Goal: Information Seeking & Learning: Learn about a topic

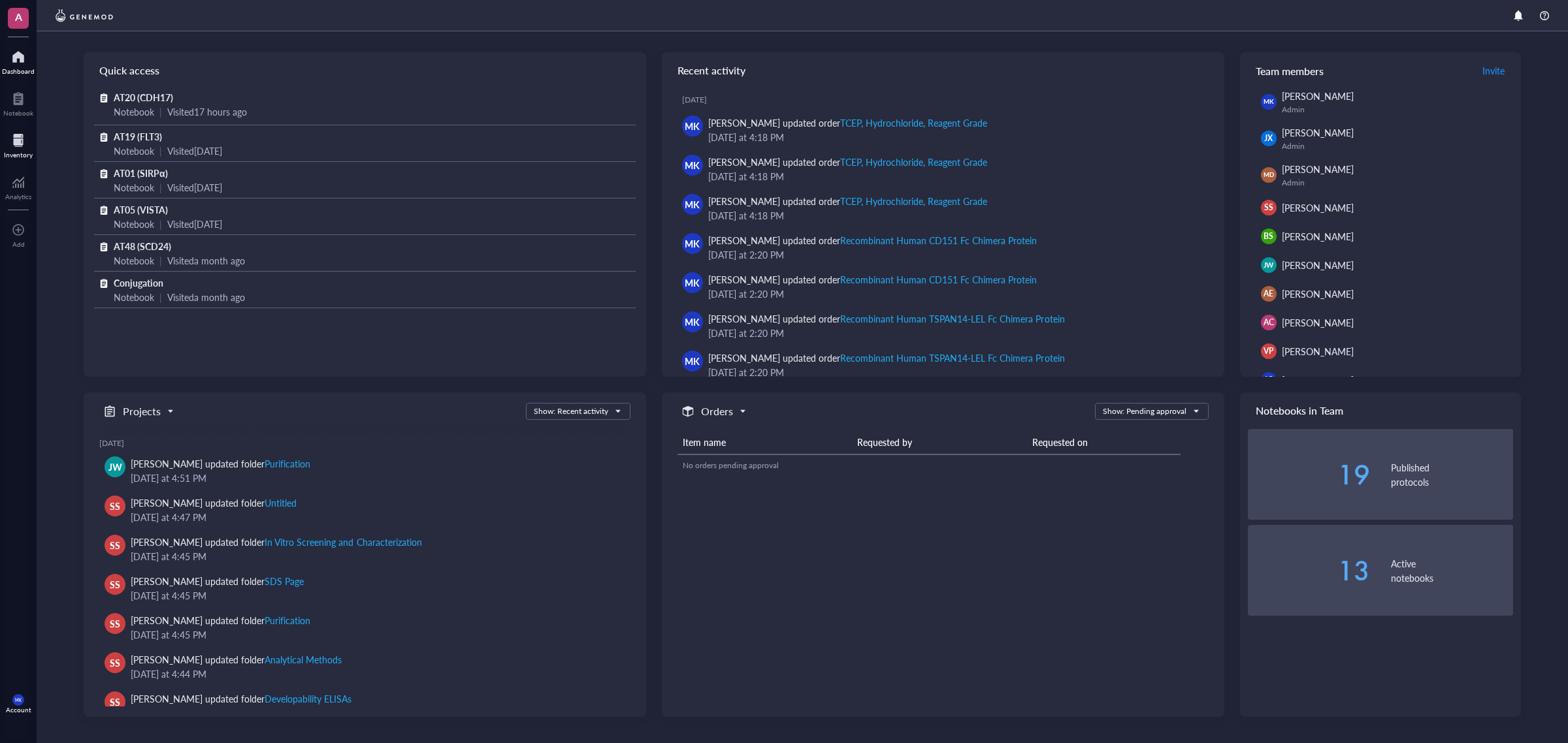
click at [30, 149] on div at bounding box center [18, 140] width 29 height 21
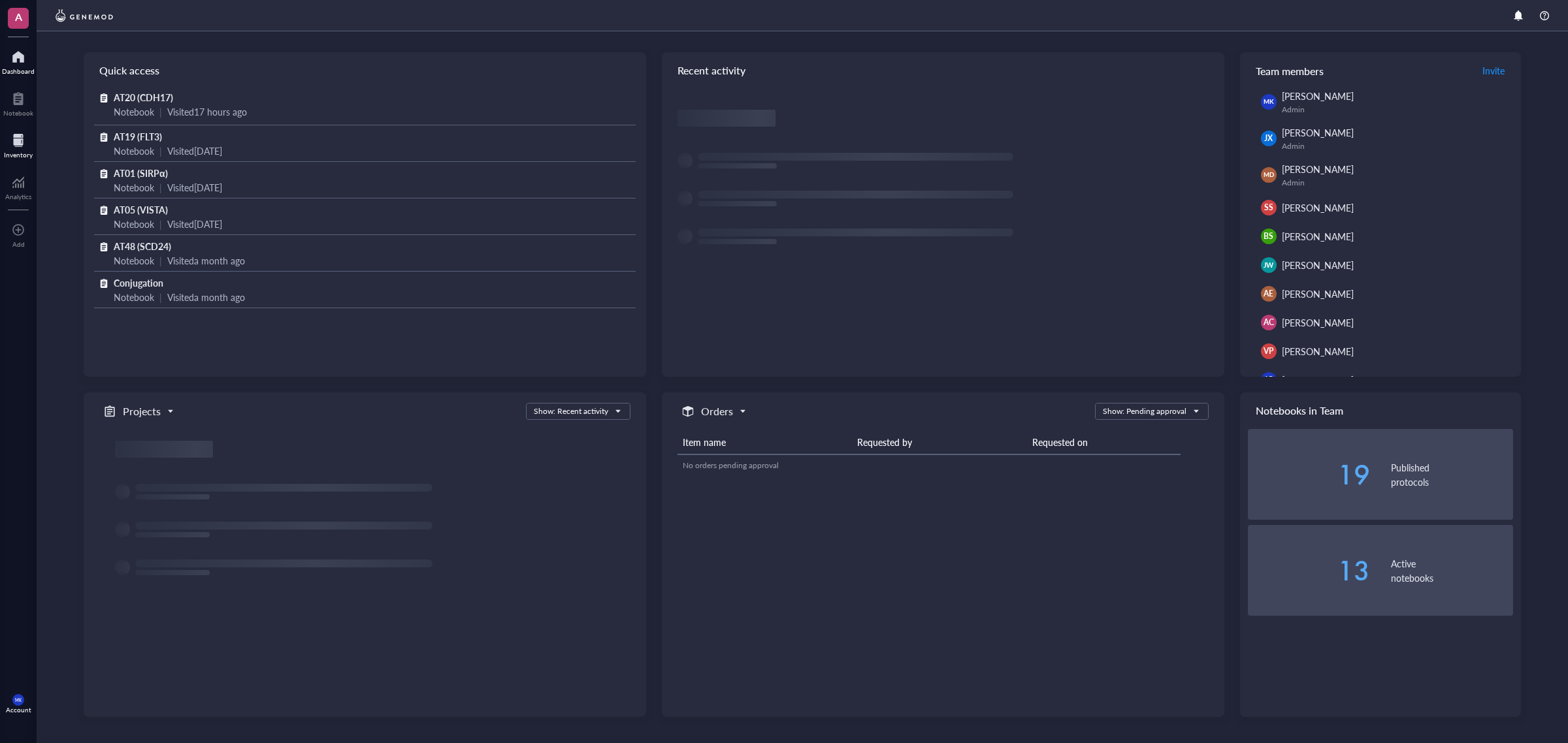
click at [15, 142] on div at bounding box center [18, 140] width 29 height 21
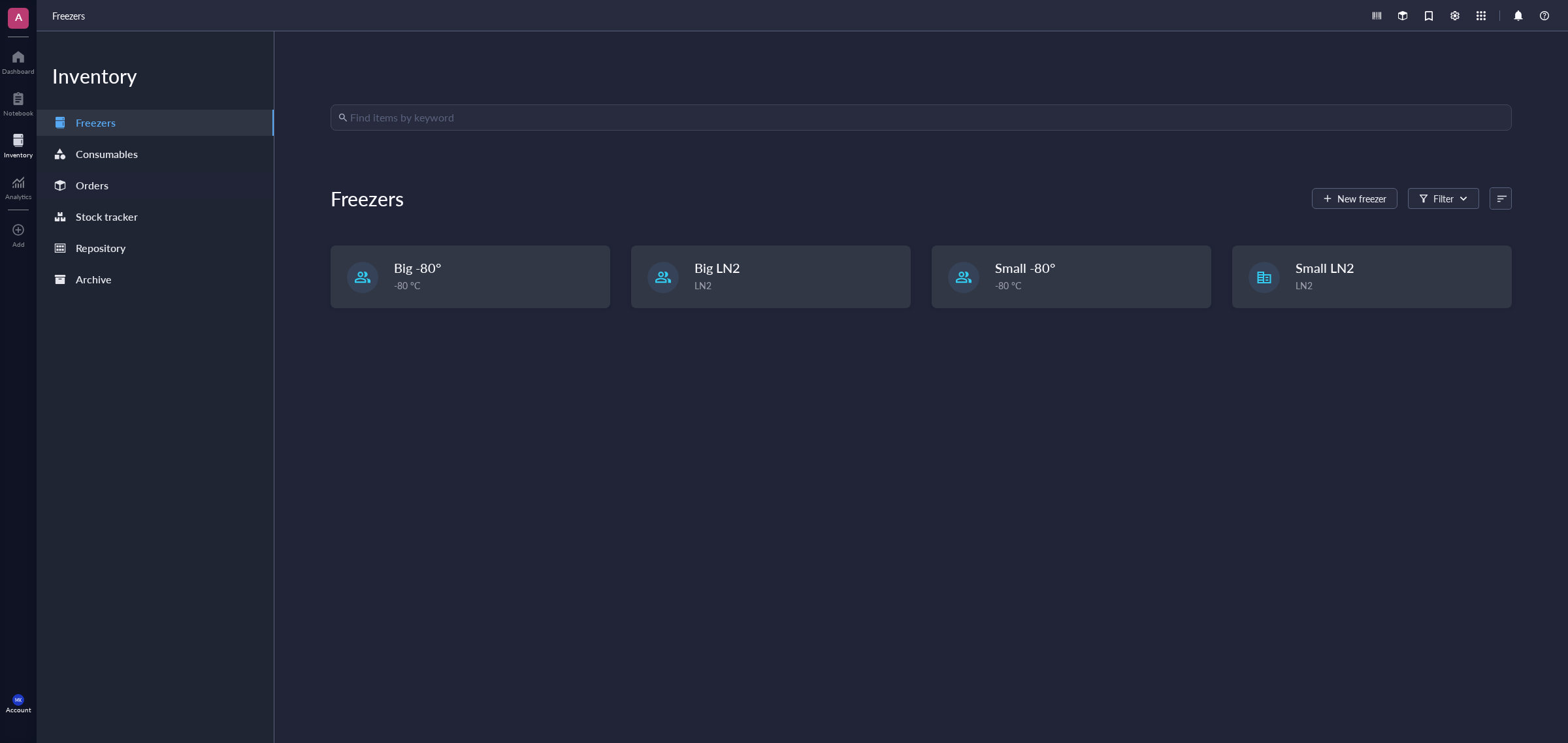
click at [124, 177] on div "Orders" at bounding box center [155, 185] width 237 height 26
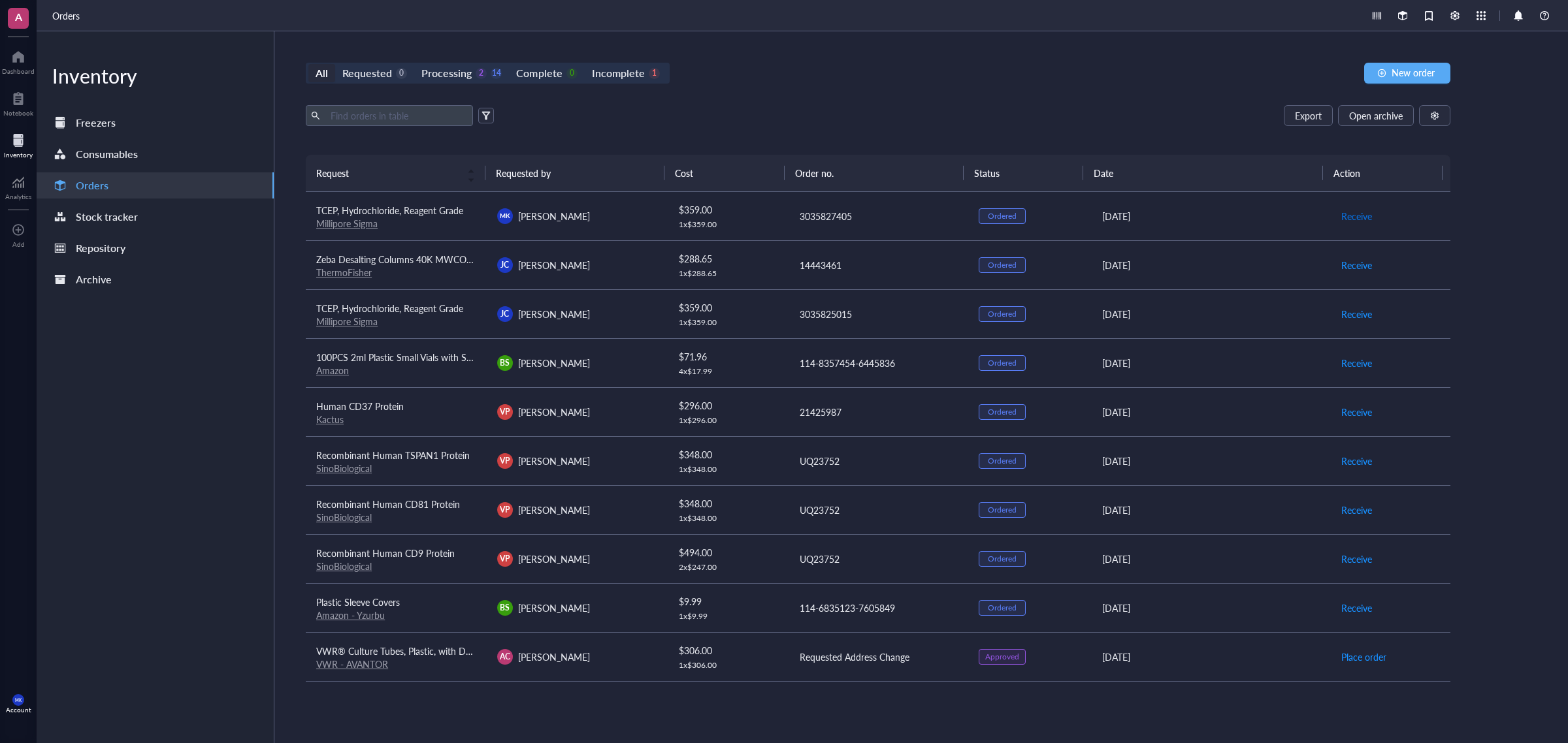
click at [1355, 216] on span "Receive" at bounding box center [1356, 217] width 31 height 15
click at [1356, 217] on span "Archive order" at bounding box center [1368, 217] width 55 height 15
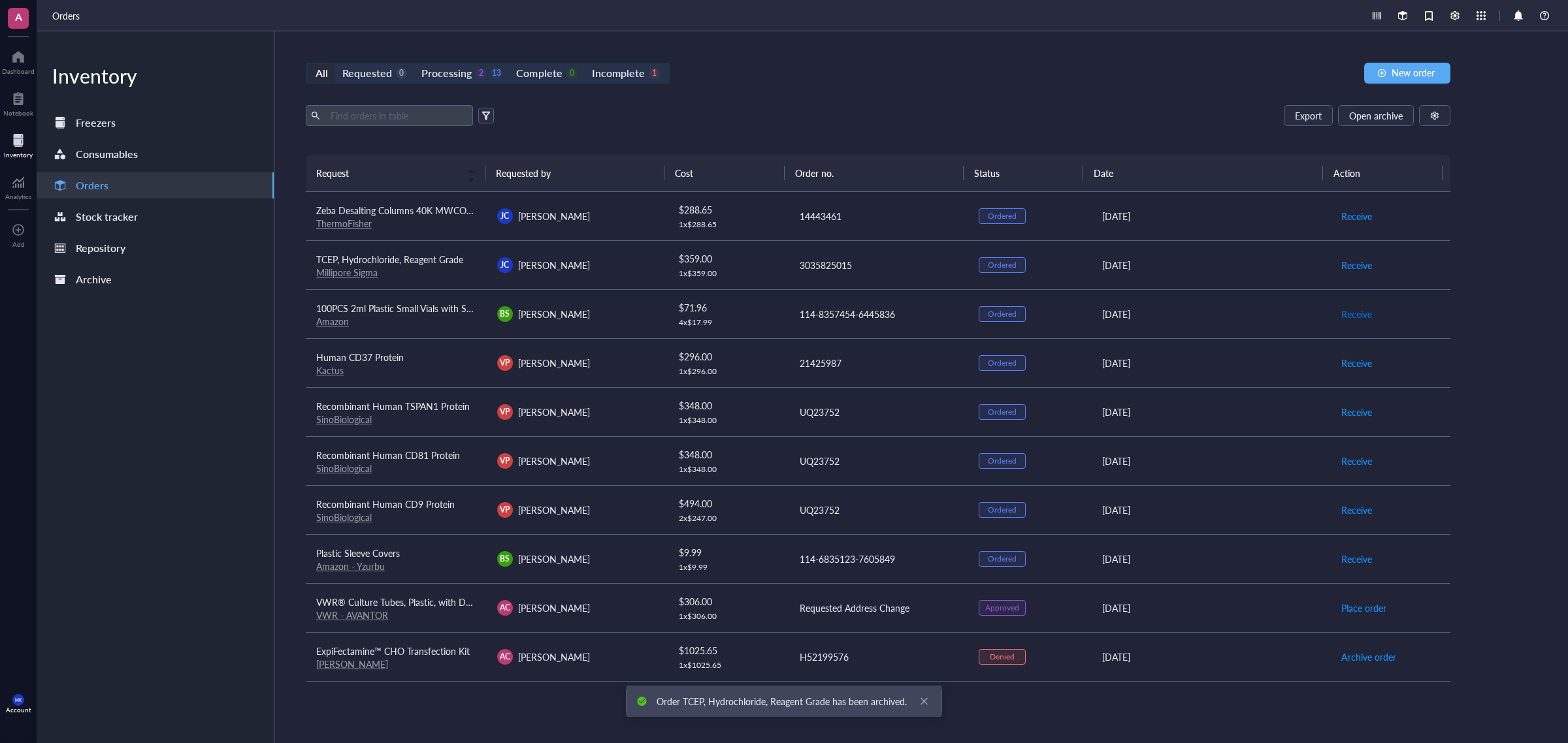
click at [1350, 307] on span "Receive" at bounding box center [1356, 314] width 31 height 15
click at [1347, 309] on span "Archive order" at bounding box center [1368, 314] width 55 height 15
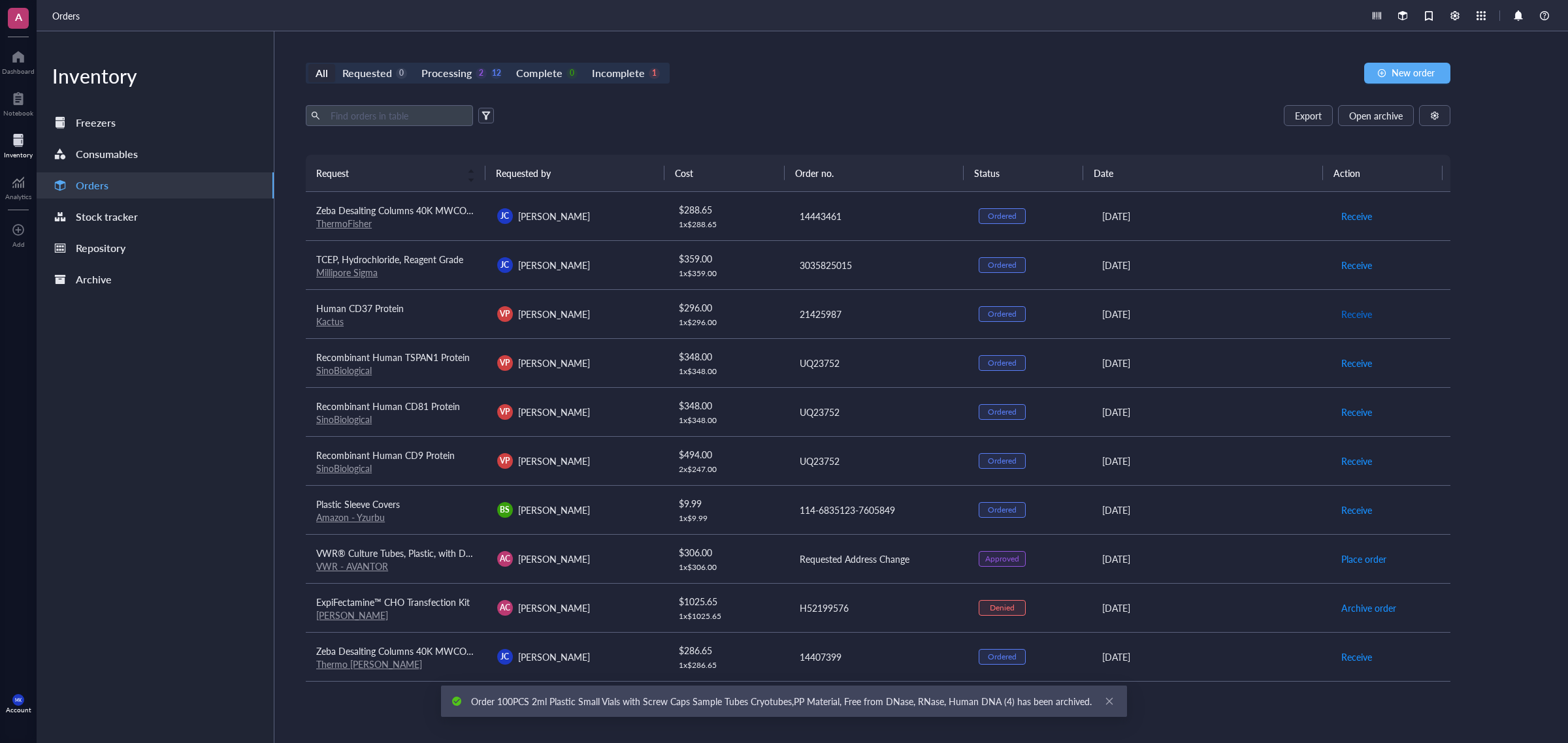
click at [1353, 311] on span "Receive" at bounding box center [1356, 314] width 31 height 15
click at [1353, 311] on span "Archive order" at bounding box center [1368, 314] width 55 height 15
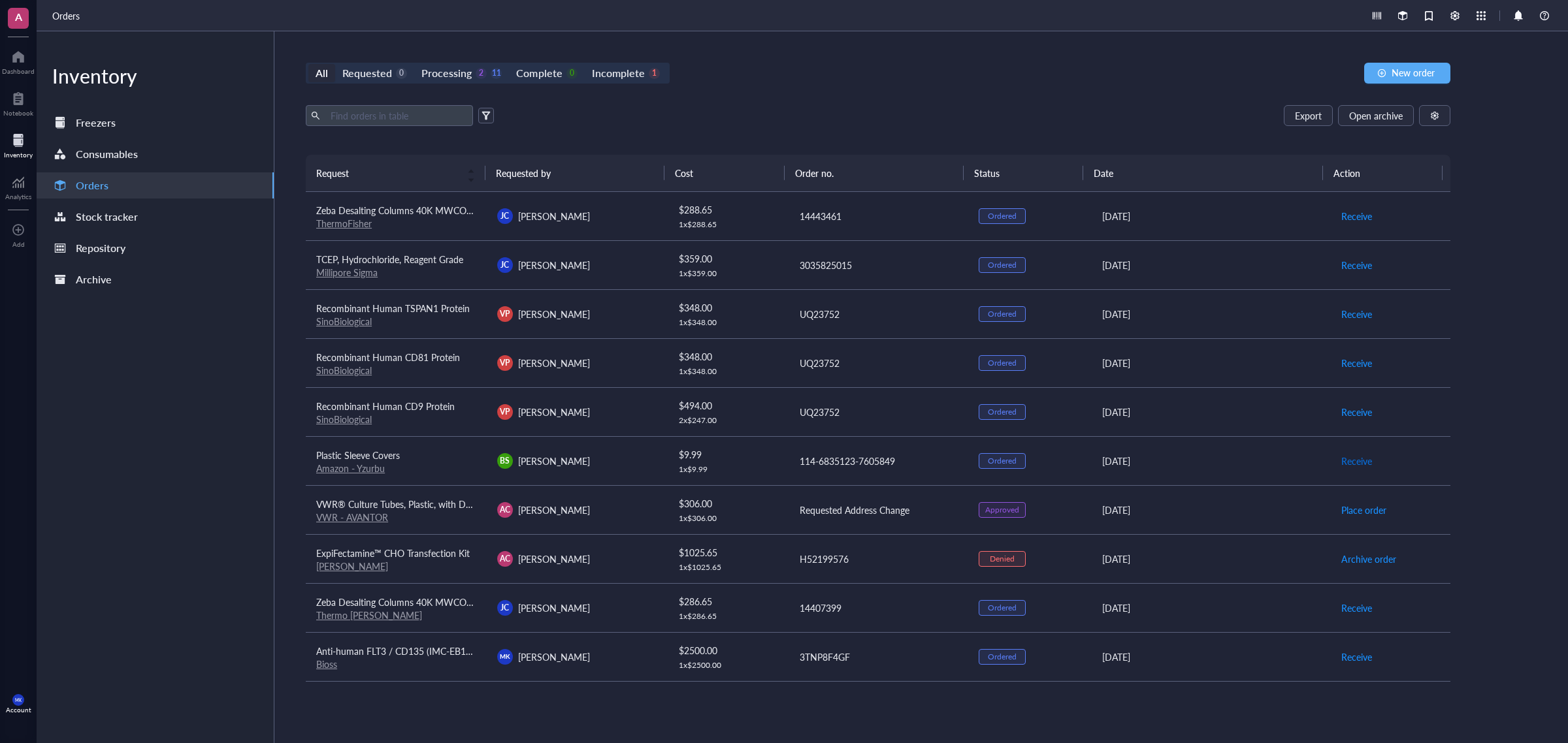
click at [1346, 458] on span "Receive" at bounding box center [1356, 461] width 31 height 15
click at [1346, 458] on span "Archive order" at bounding box center [1368, 461] width 55 height 15
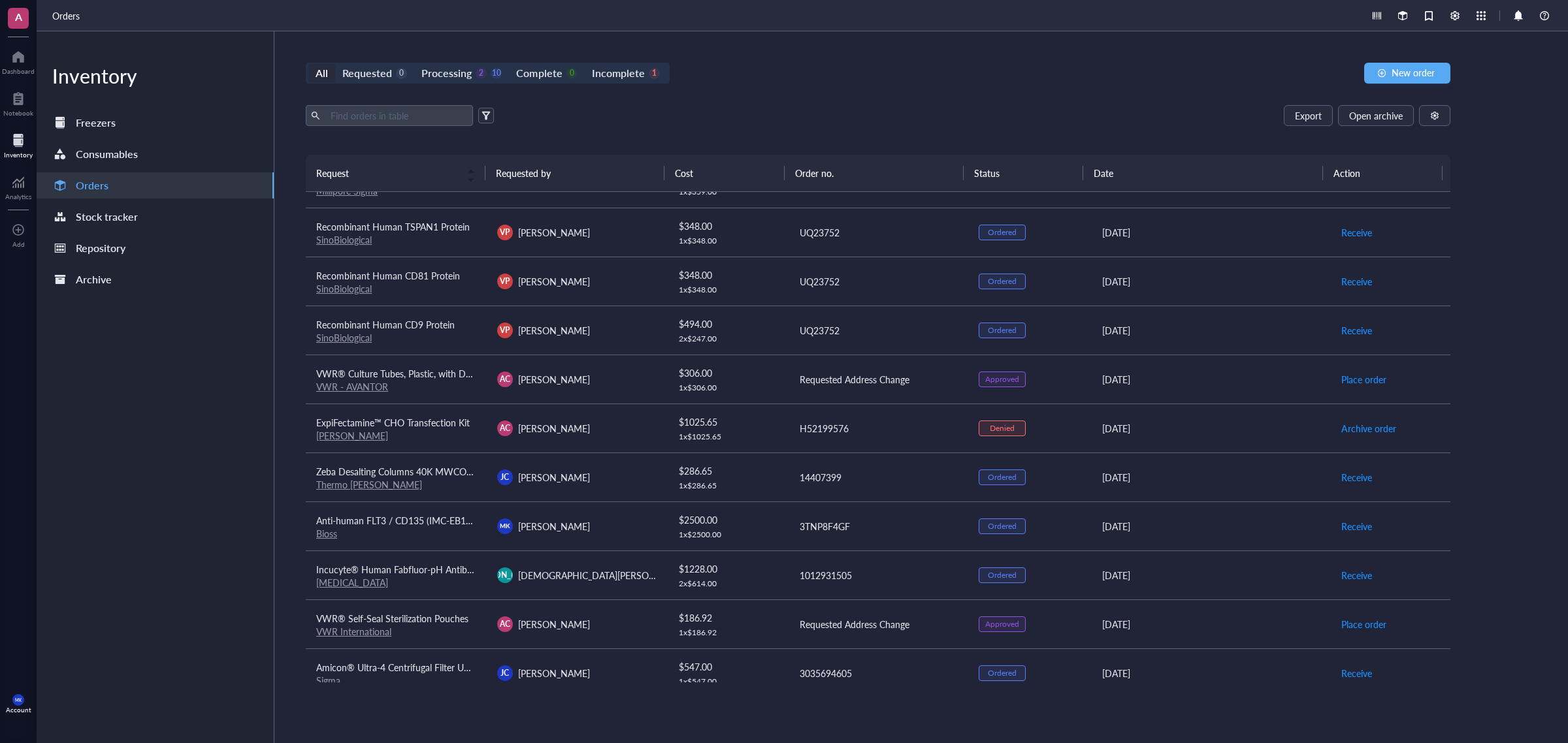
scroll to position [147, 0]
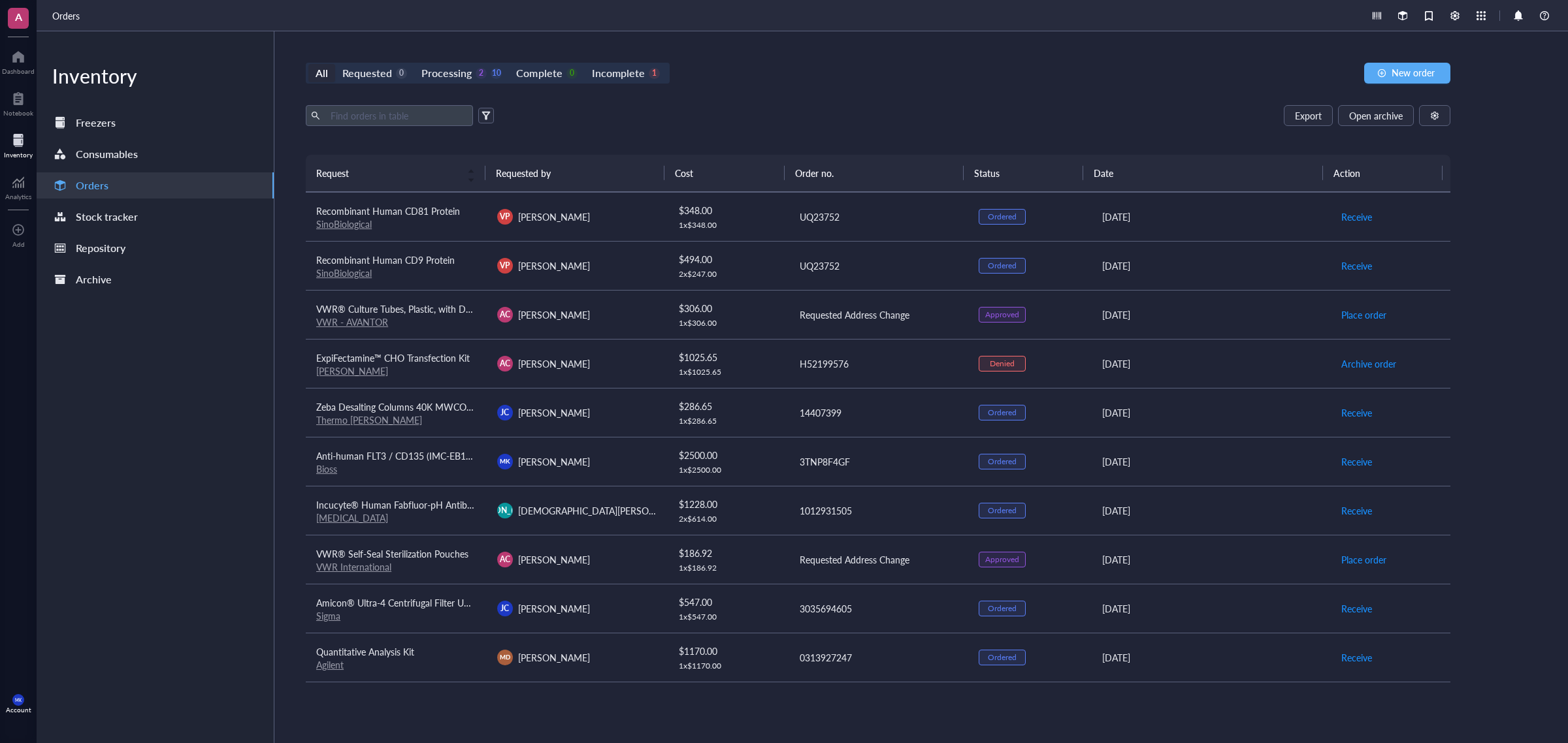
click at [604, 425] on td "[PERSON_NAME]" at bounding box center [576, 412] width 181 height 49
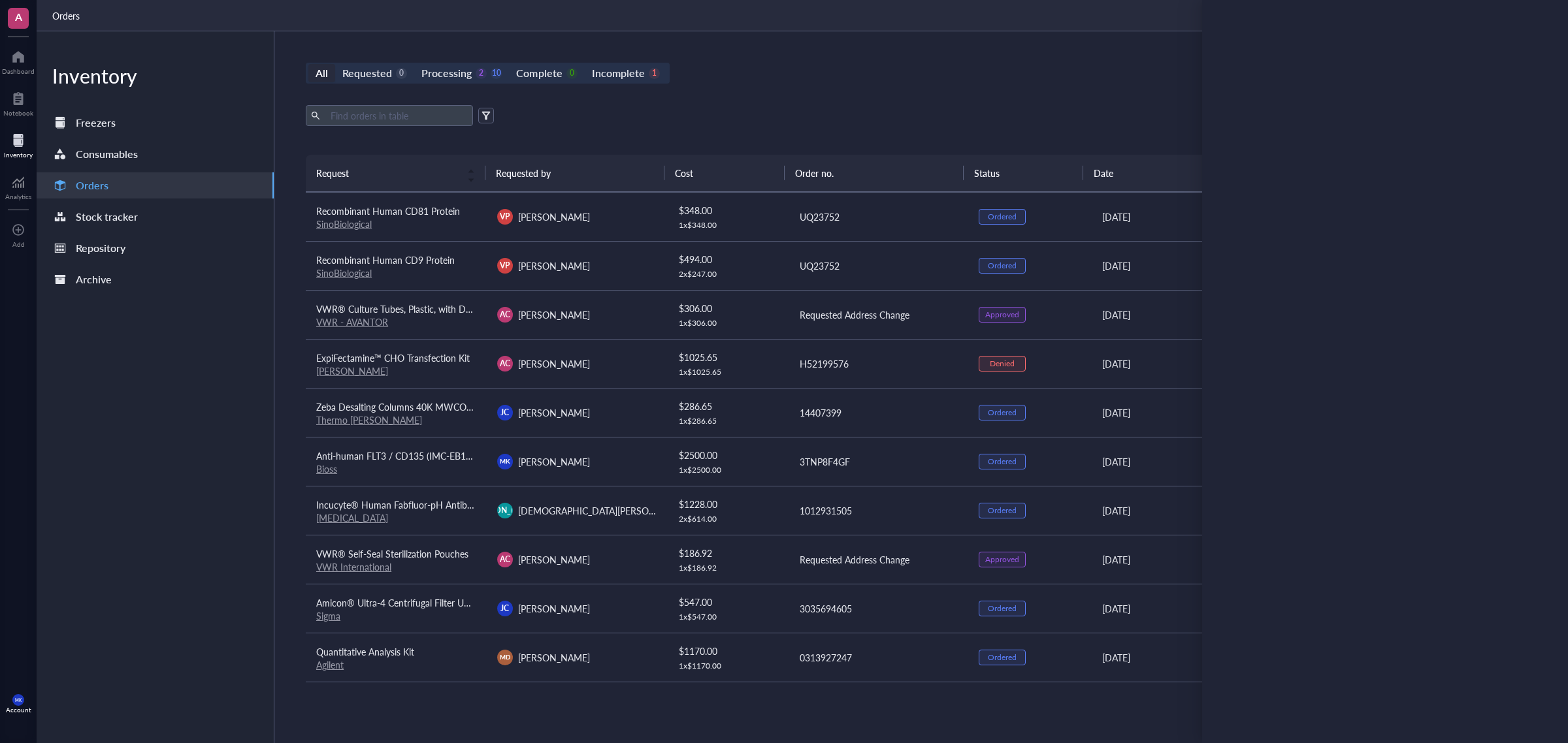
click at [863, 107] on div "Export Open archive" at bounding box center [878, 116] width 1144 height 21
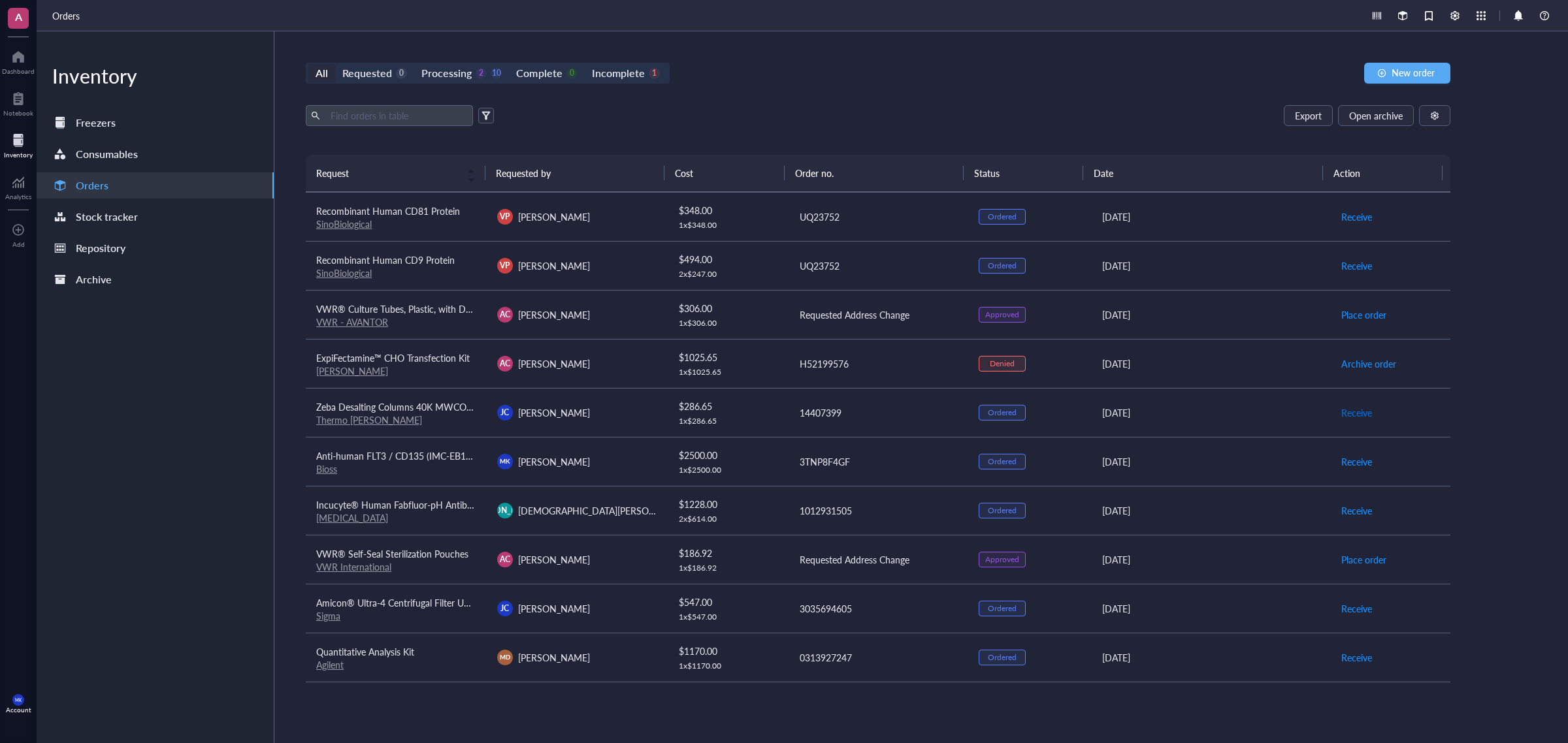
click at [1343, 415] on span "Receive" at bounding box center [1356, 413] width 31 height 15
click at [1343, 415] on span "Archive order" at bounding box center [1368, 413] width 55 height 15
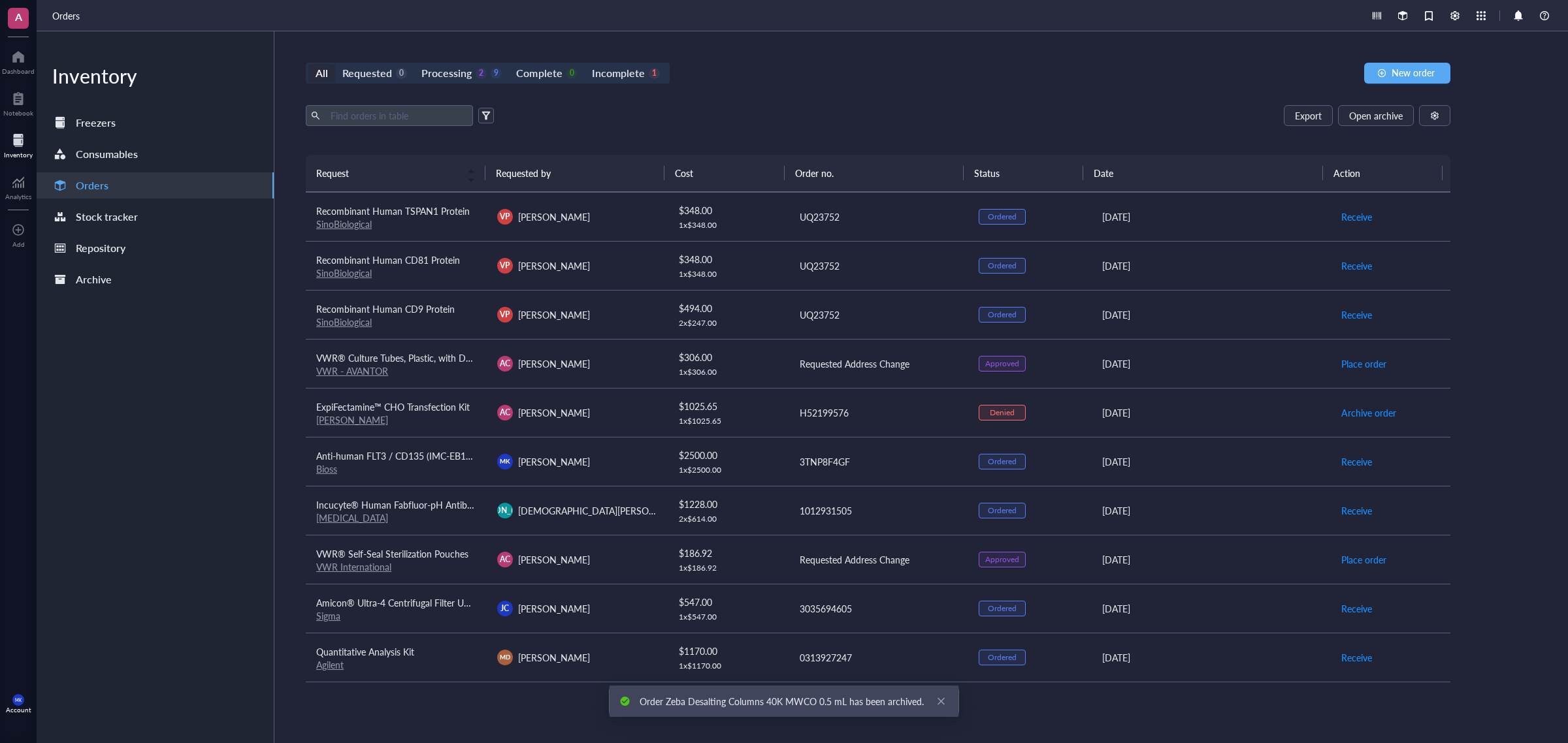
scroll to position [0, 0]
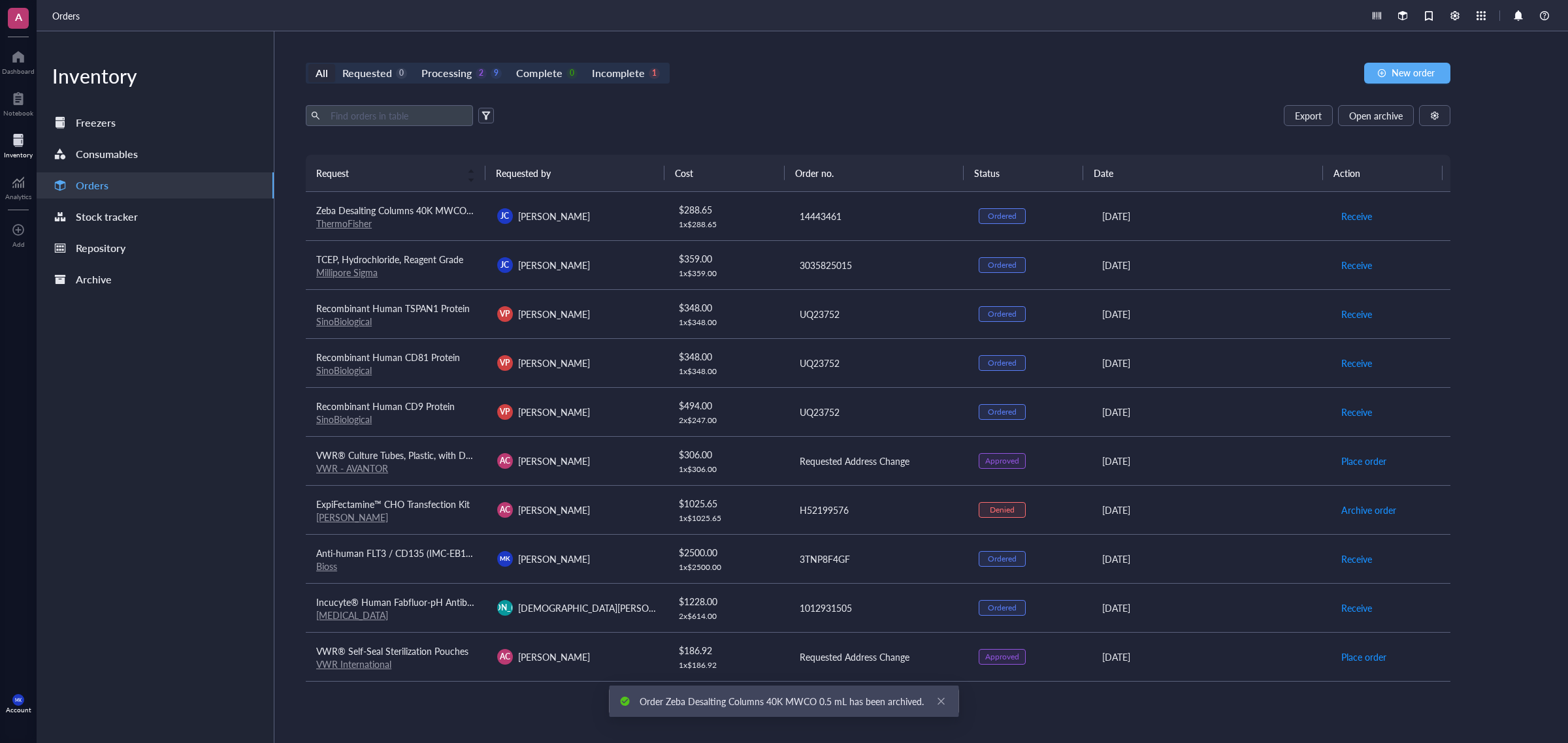
click at [605, 217] on div "[PERSON_NAME]" at bounding box center [577, 216] width 160 height 16
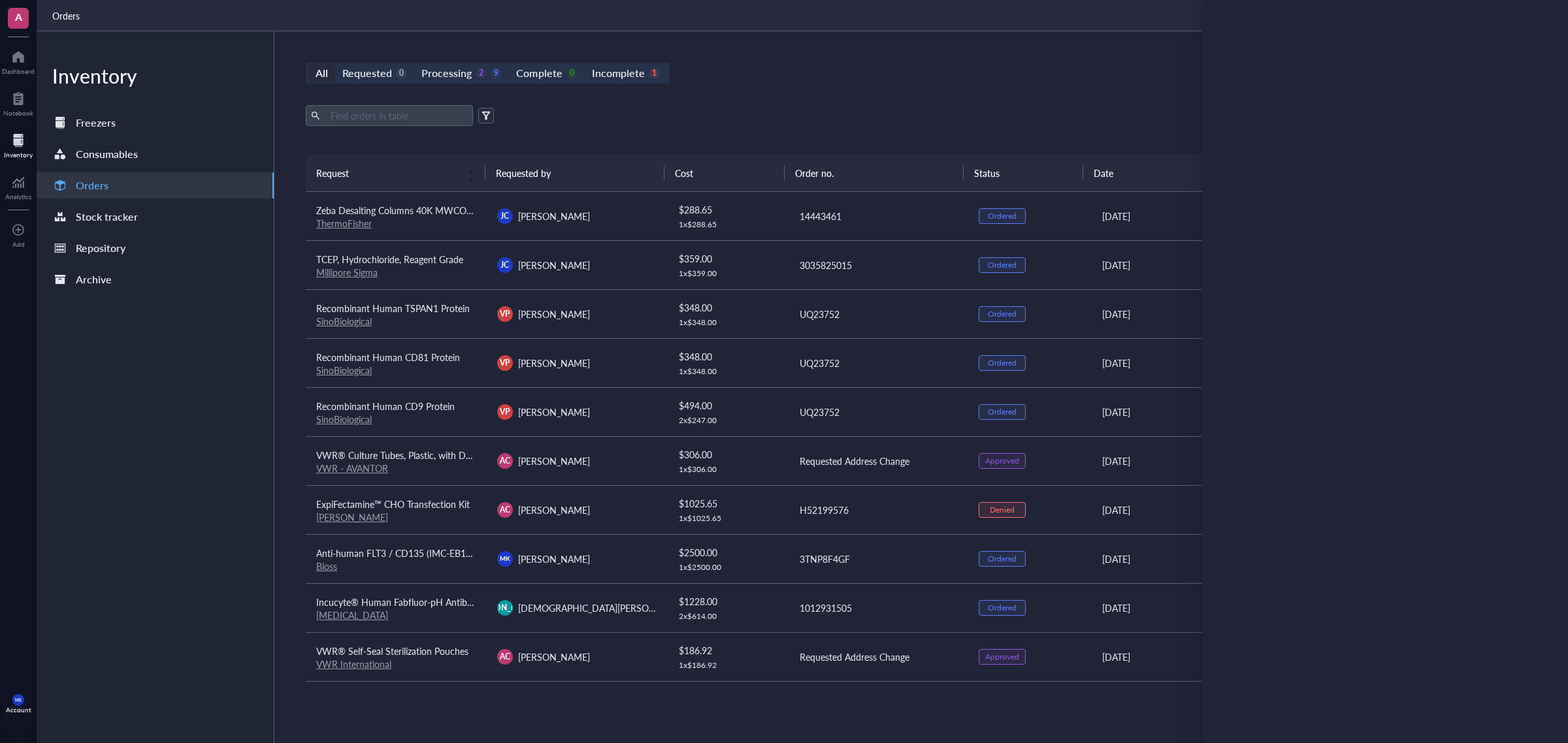
click at [1011, 118] on div "Export Open archive" at bounding box center [878, 116] width 1144 height 21
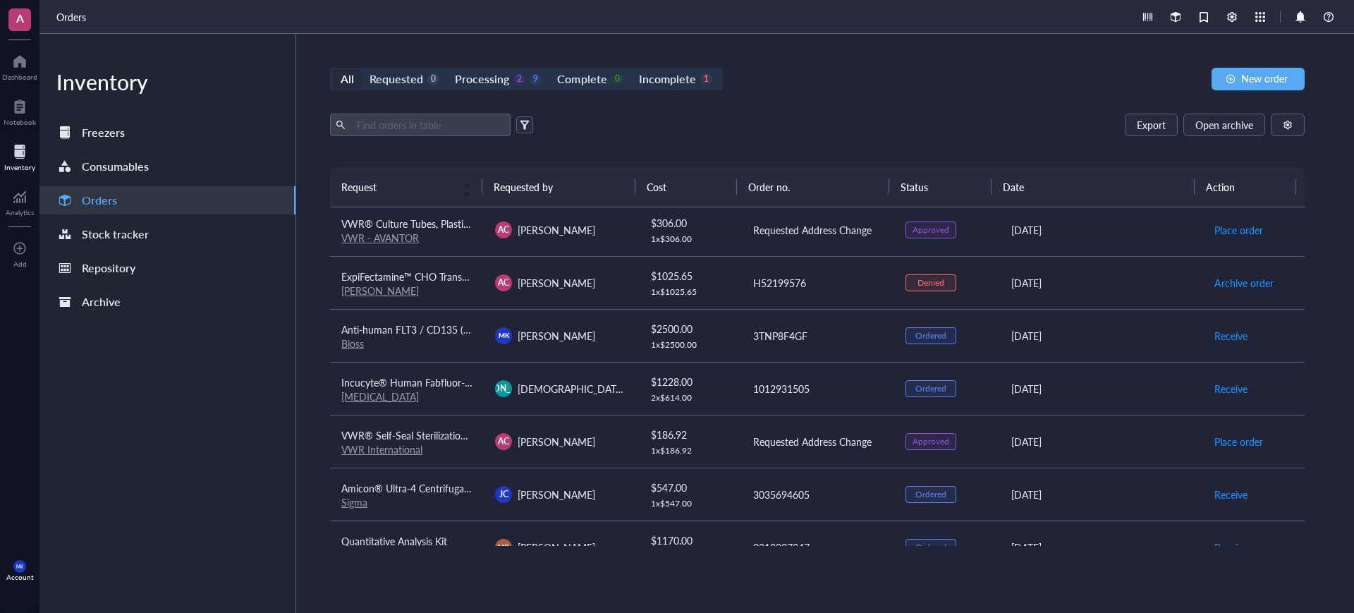
scroll to position [296, 0]
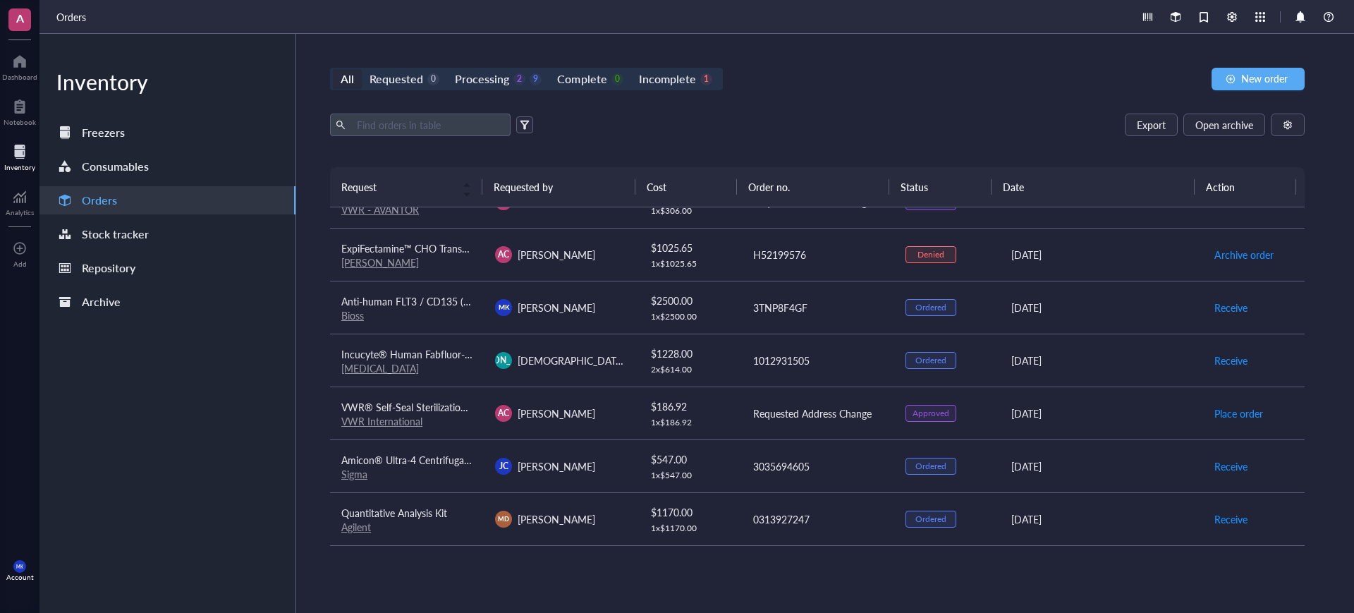
drag, startPoint x: 736, startPoint y: 278, endPoint x: 802, endPoint y: 104, distance: 186.7
click at [802, 99] on div "All Requested 0 Processing 2 9 Complete 0 Incomplete 1 New order Export Open ar…" at bounding box center [817, 323] width 1042 height 579
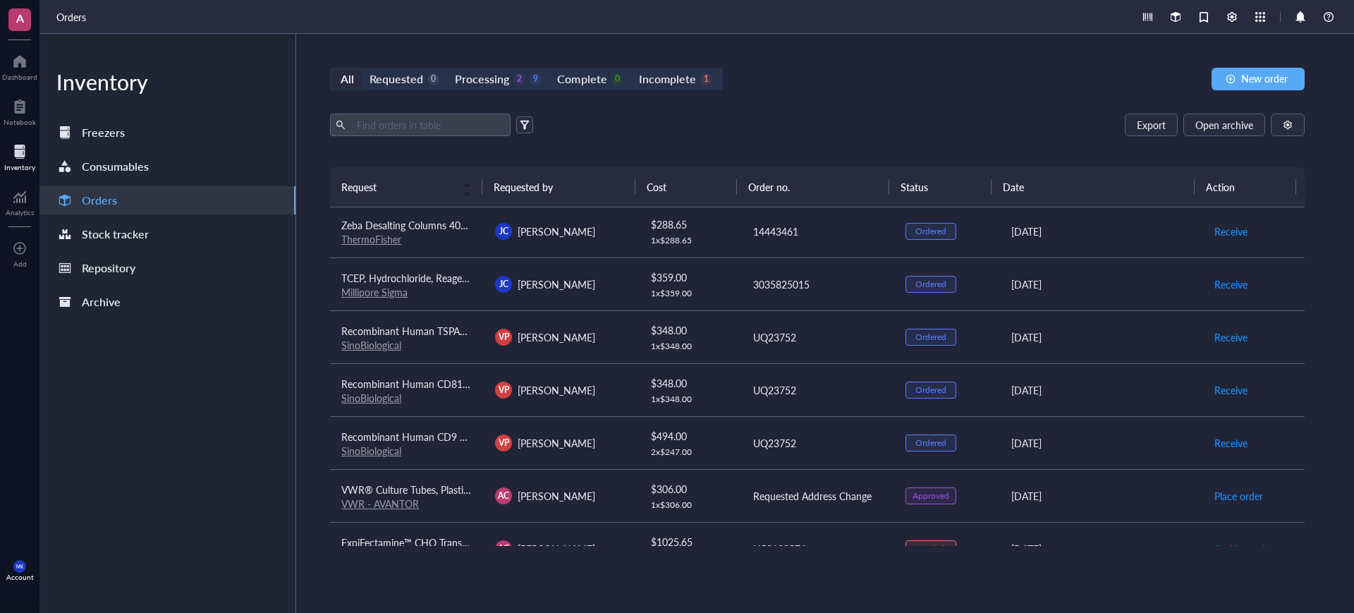
scroll to position [0, 0]
click at [24, 115] on div at bounding box center [20, 106] width 32 height 23
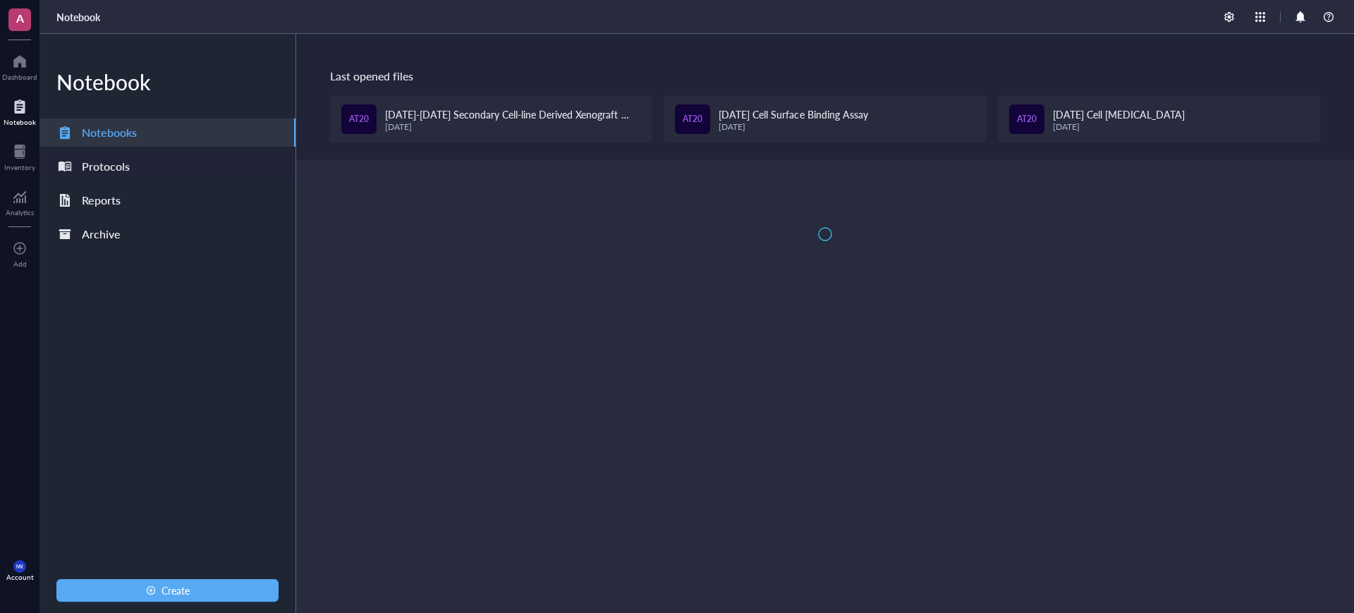
click at [119, 155] on div "Protocols" at bounding box center [167, 166] width 256 height 28
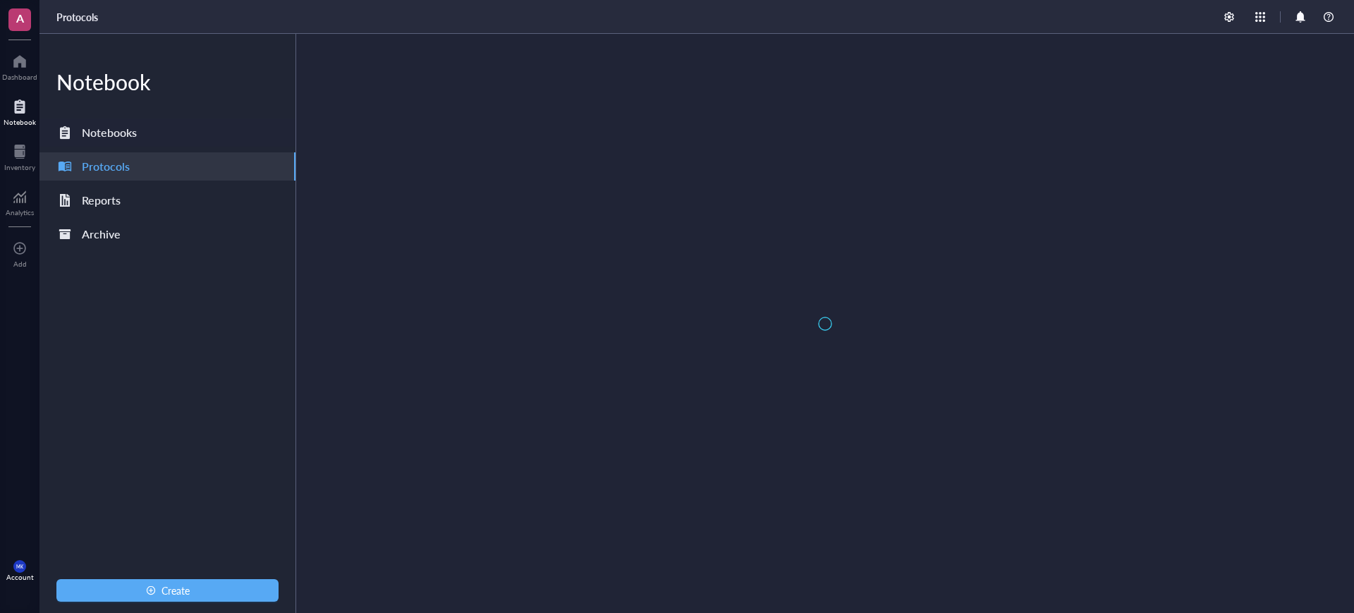
click at [80, 133] on div "Notebooks" at bounding box center [96, 133] width 80 height 20
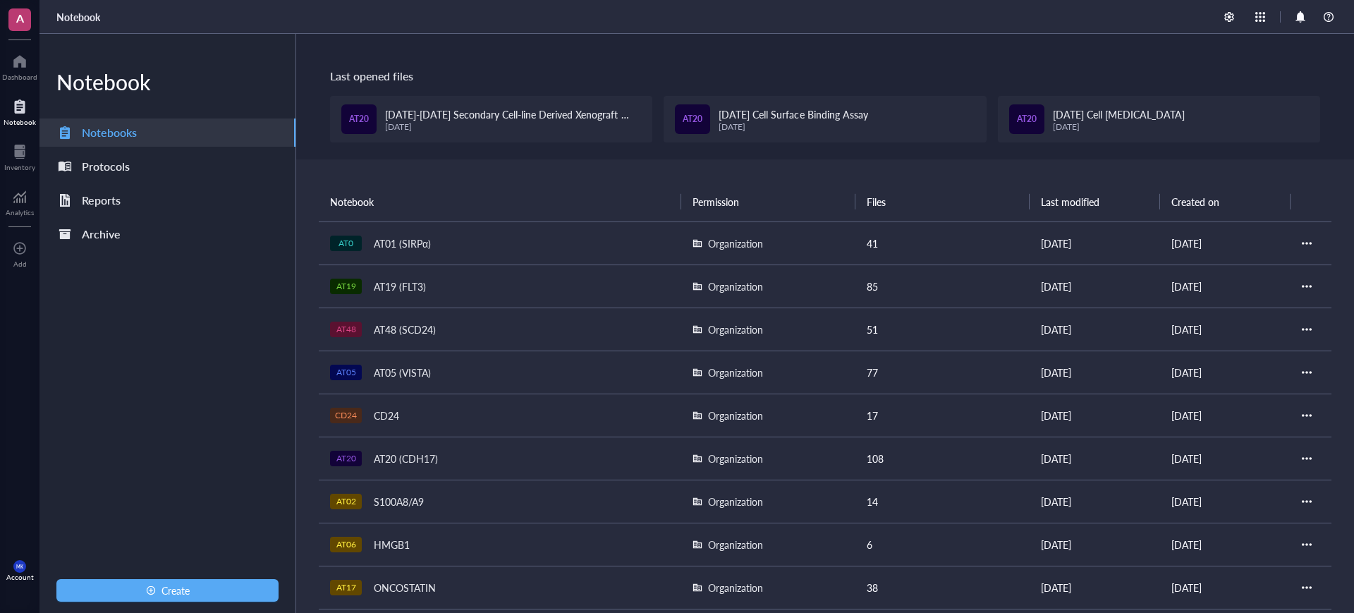
click at [455, 376] on div "AT05 AT05 (VISTA)" at bounding box center [500, 372] width 340 height 20
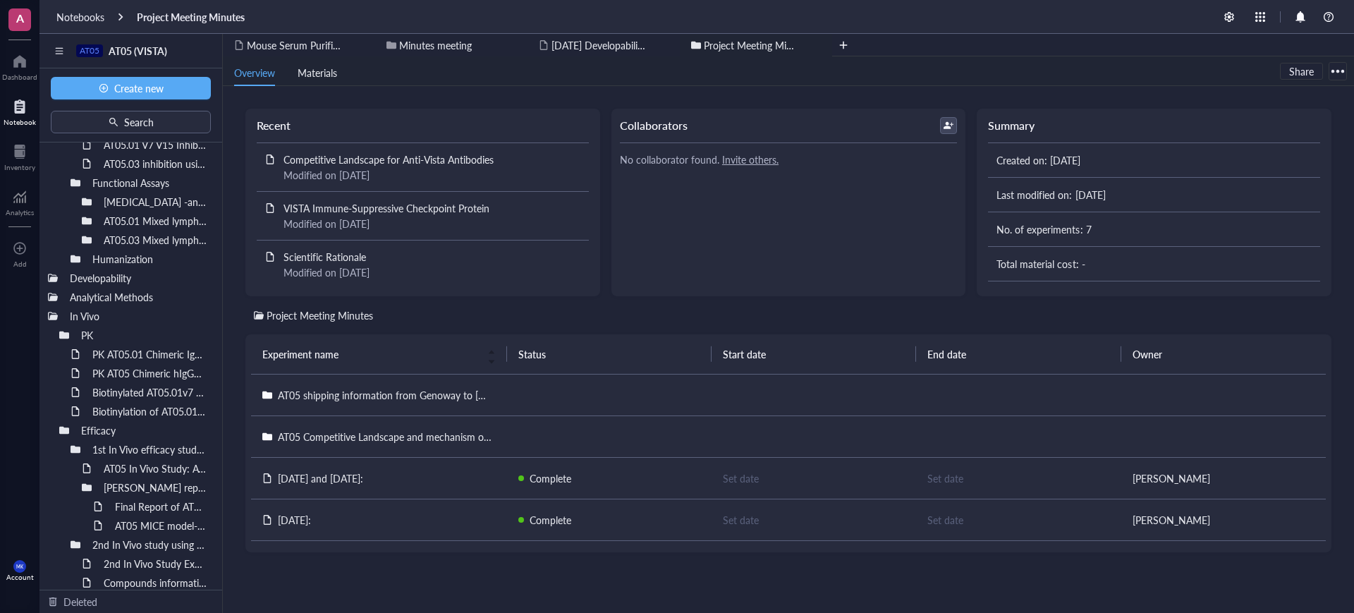
scroll to position [686, 0]
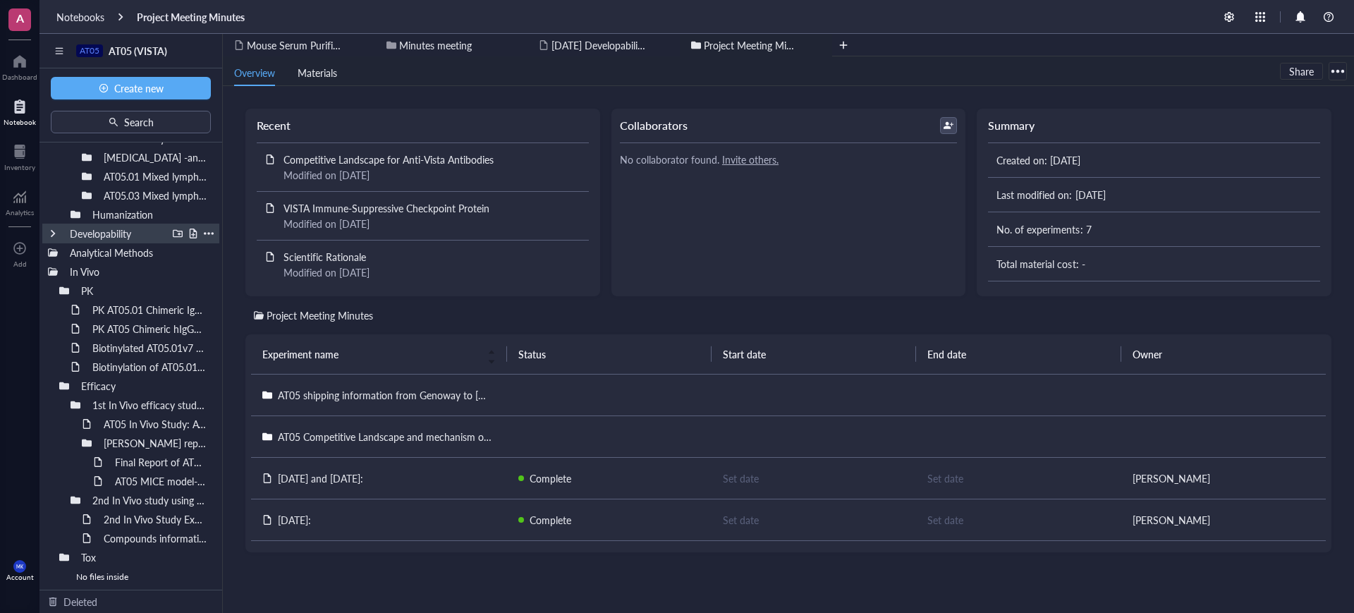
click at [49, 233] on div at bounding box center [53, 233] width 10 height 10
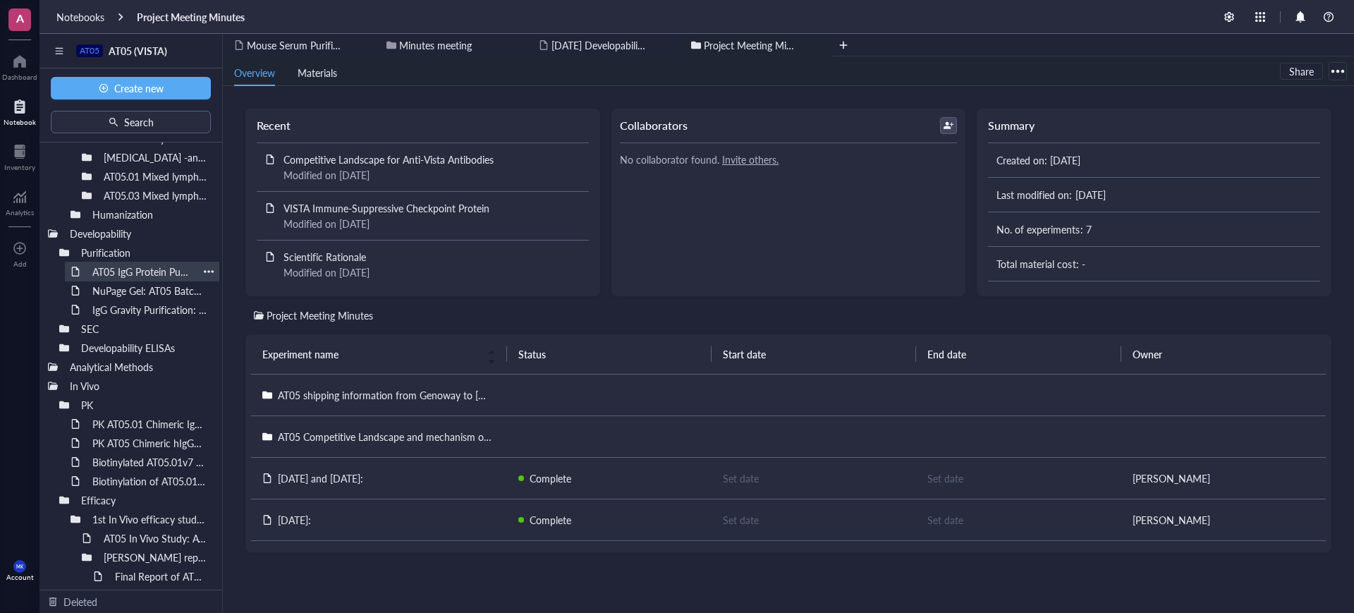
click at [137, 271] on div "AT05 IgG Protein Purification 2024" at bounding box center [142, 272] width 112 height 20
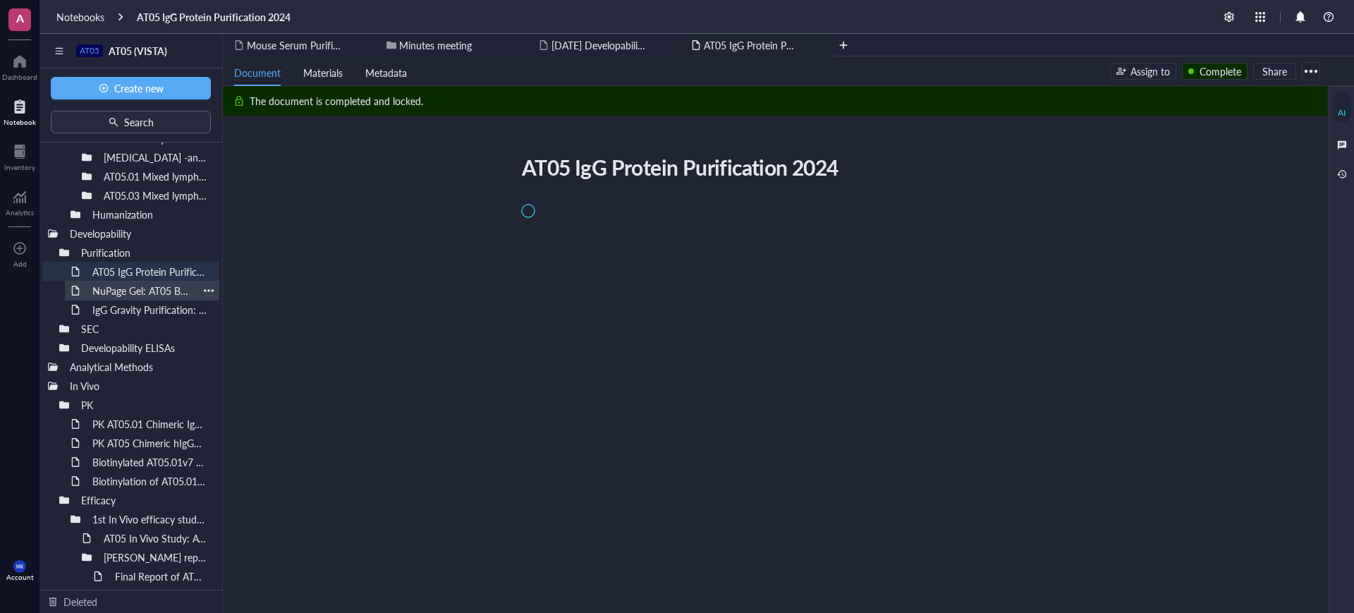
click at [162, 292] on div "NuPage Gel: AT05 Batch #04082025" at bounding box center [142, 291] width 112 height 20
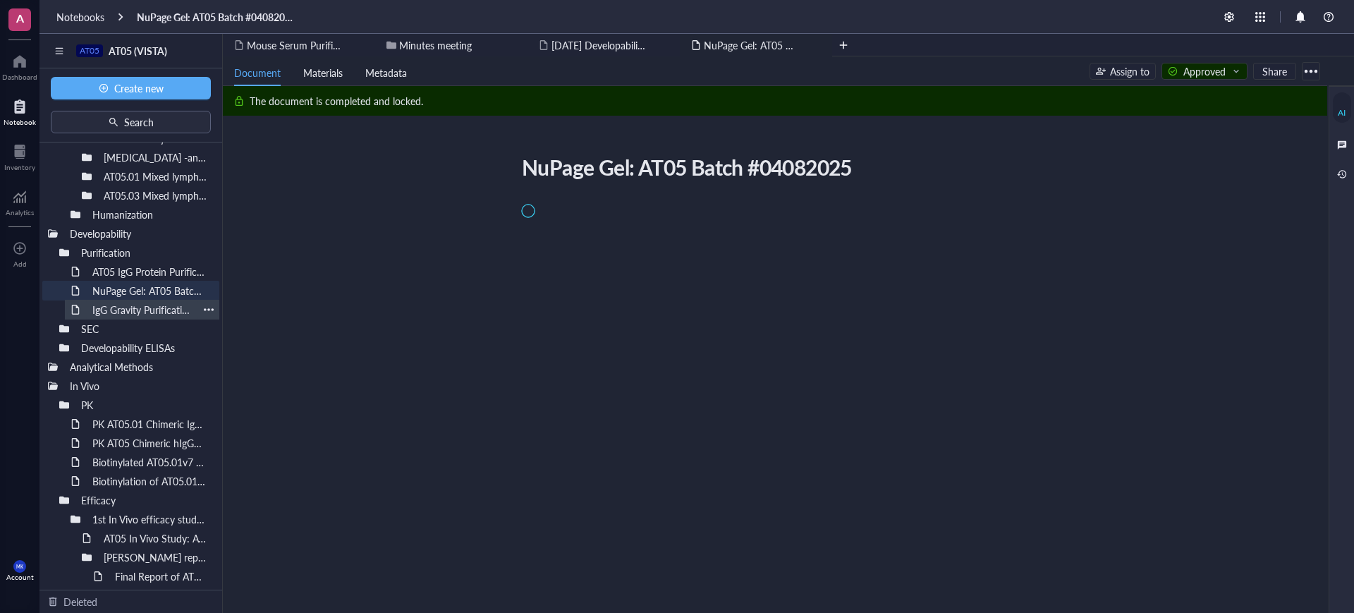
click at [162, 307] on div "IgG Gravity Purification: AT05 Batch #04082025" at bounding box center [142, 310] width 112 height 20
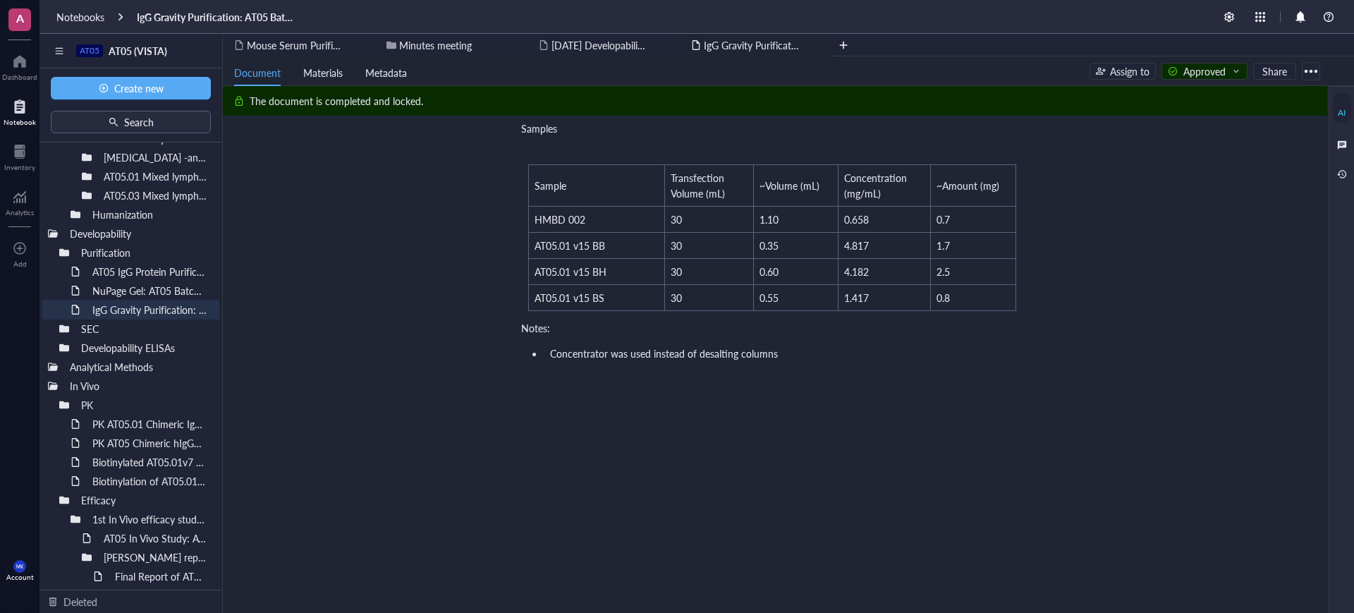
scroll to position [599, 0]
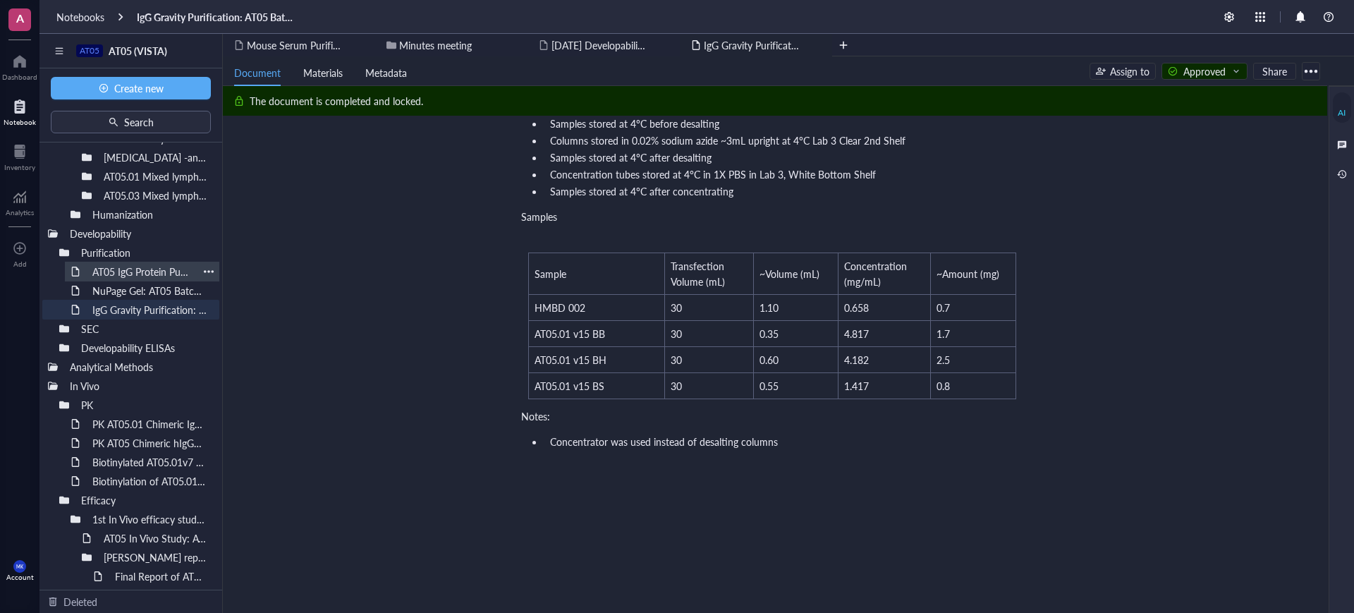
drag, startPoint x: 125, startPoint y: 263, endPoint x: 137, endPoint y: 271, distance: 14.7
click at [137, 271] on div "Project Meeting Minutes Immunization In Vitro Screening and Characterization Mu…" at bounding box center [130, 365] width 183 height 447
click at [137, 271] on div "AT05 IgG Protein Purification 2024" at bounding box center [142, 272] width 112 height 20
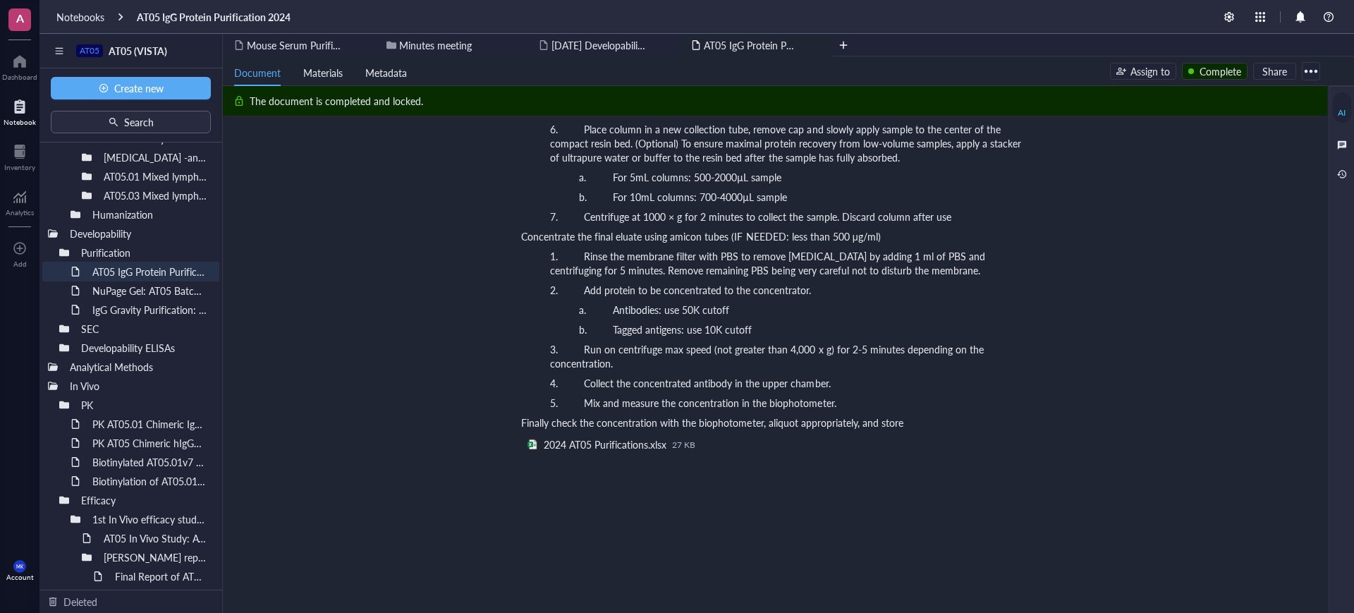
scroll to position [874, 0]
